Goal: Task Accomplishment & Management: Manage account settings

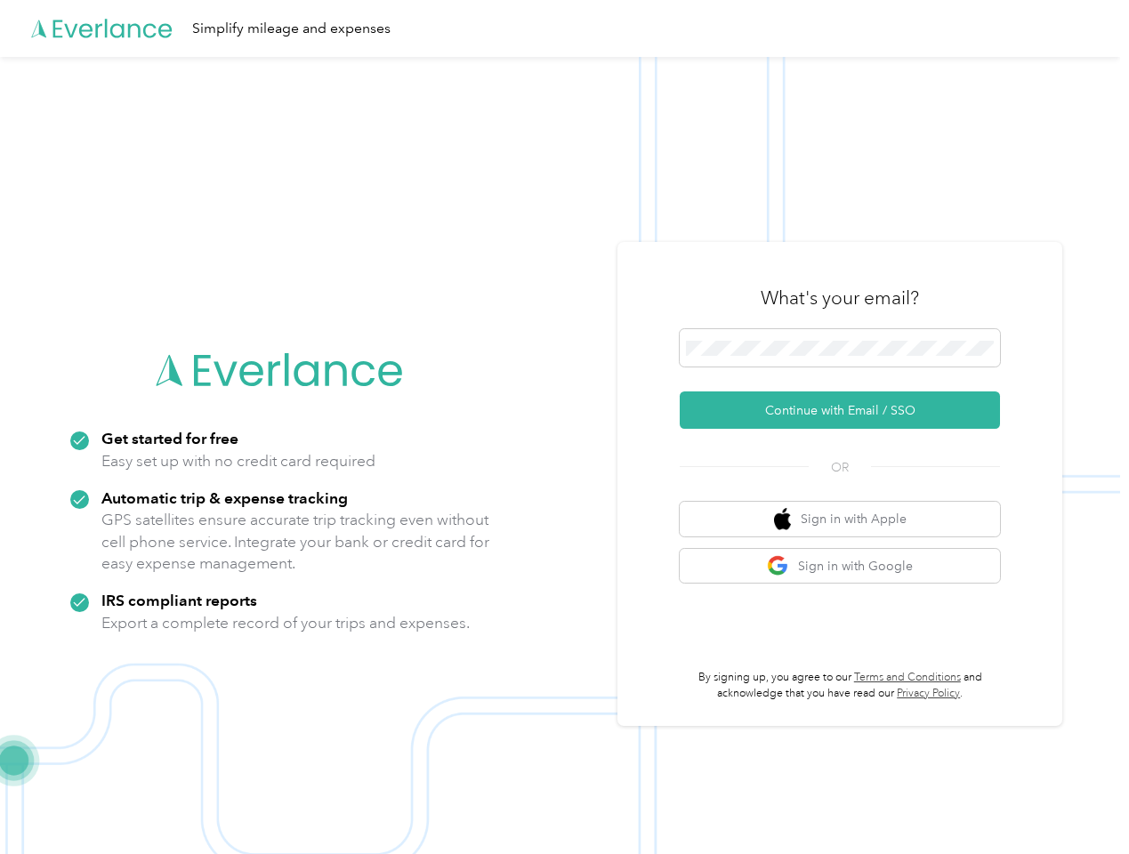
click at [564, 427] on img at bounding box center [560, 484] width 1120 height 854
click at [564, 28] on div "Simplify mileage and expenses" at bounding box center [560, 28] width 1120 height 57
click at [847, 410] on button "Continue with Email / SSO" at bounding box center [840, 410] width 320 height 37
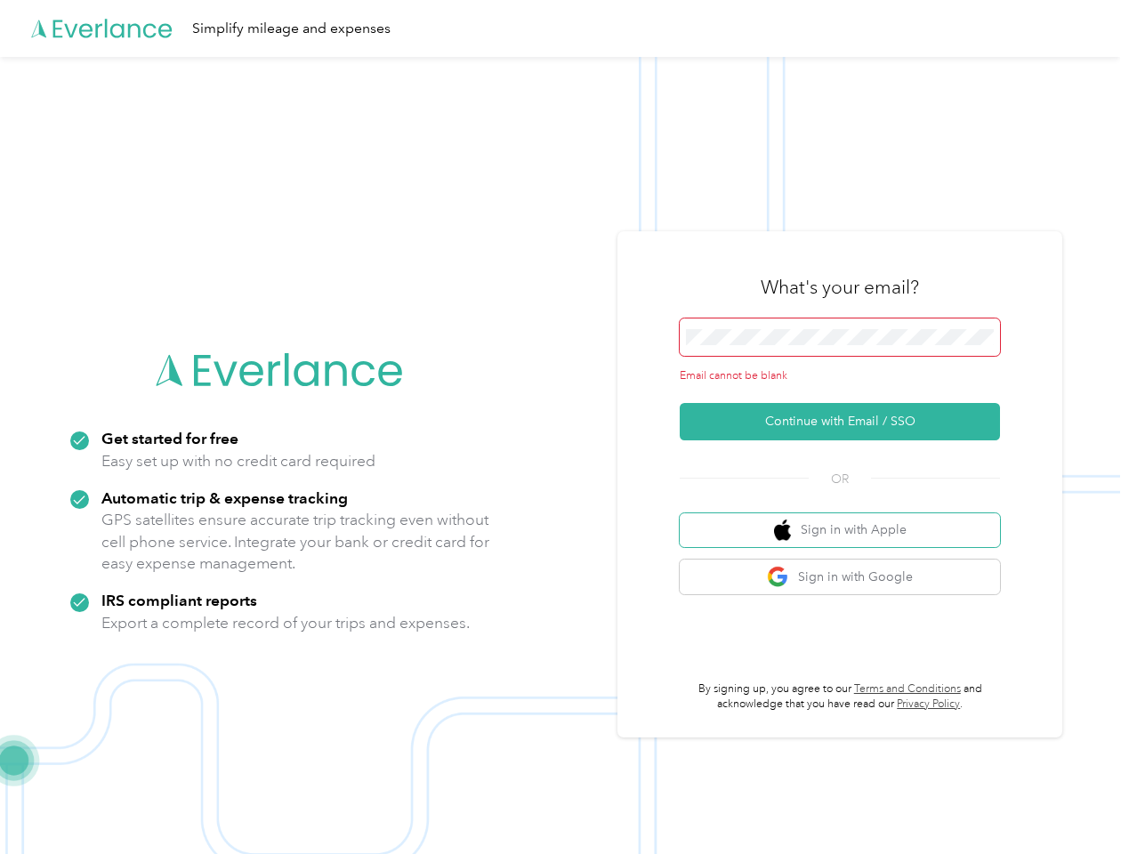
click at [847, 519] on button "Sign in with Apple" at bounding box center [840, 530] width 320 height 35
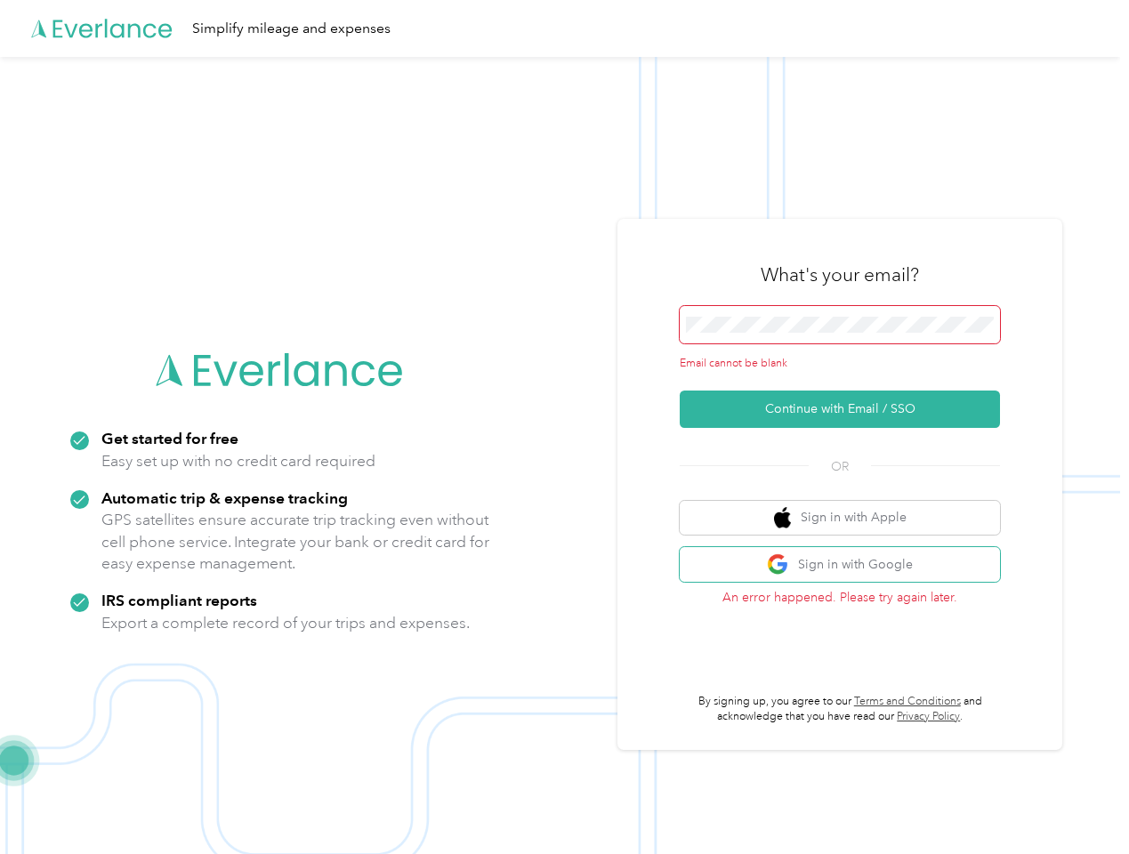
click at [847, 566] on button "Sign in with Google" at bounding box center [840, 564] width 320 height 35
